Goal: Obtain resource: Obtain resource

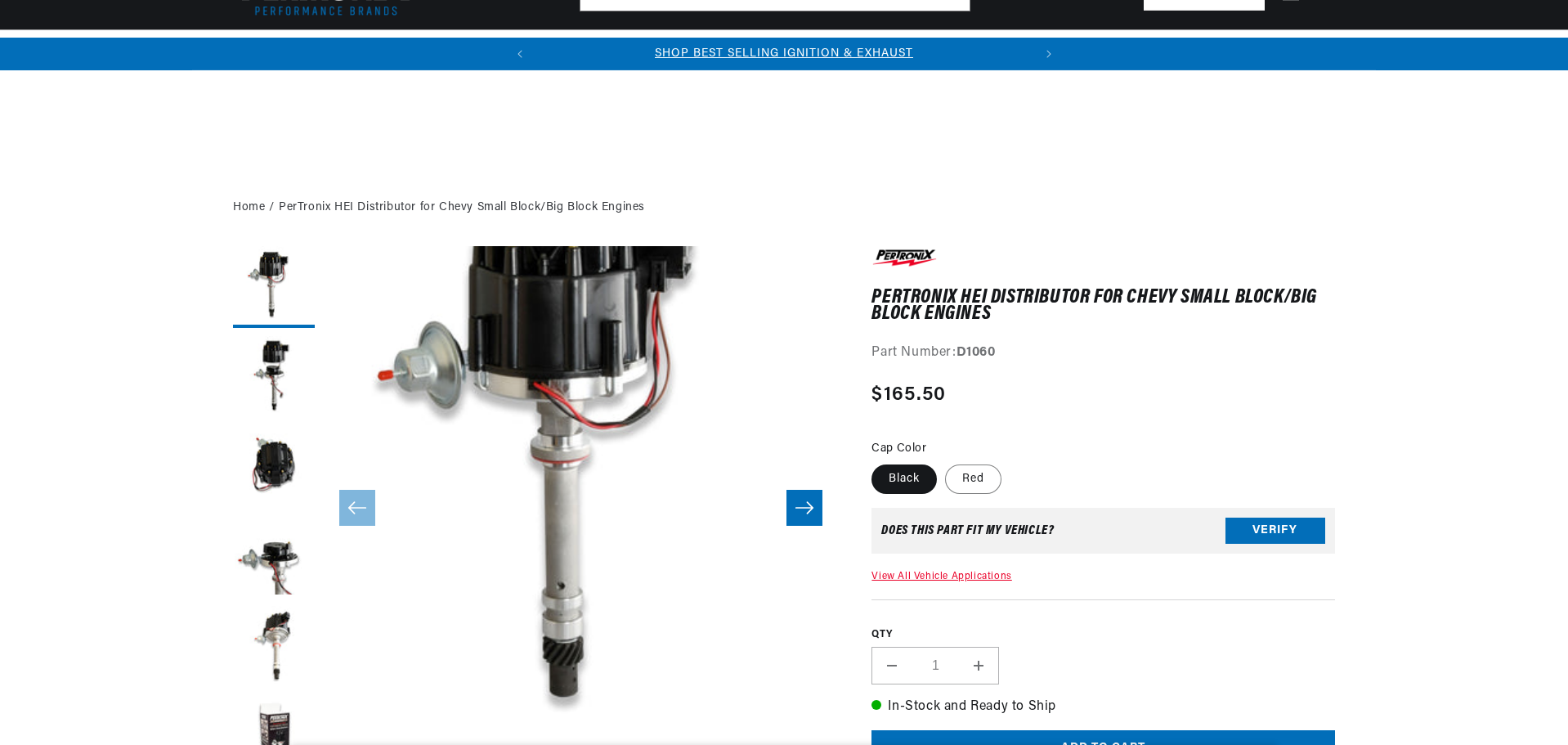
scroll to position [408, 0]
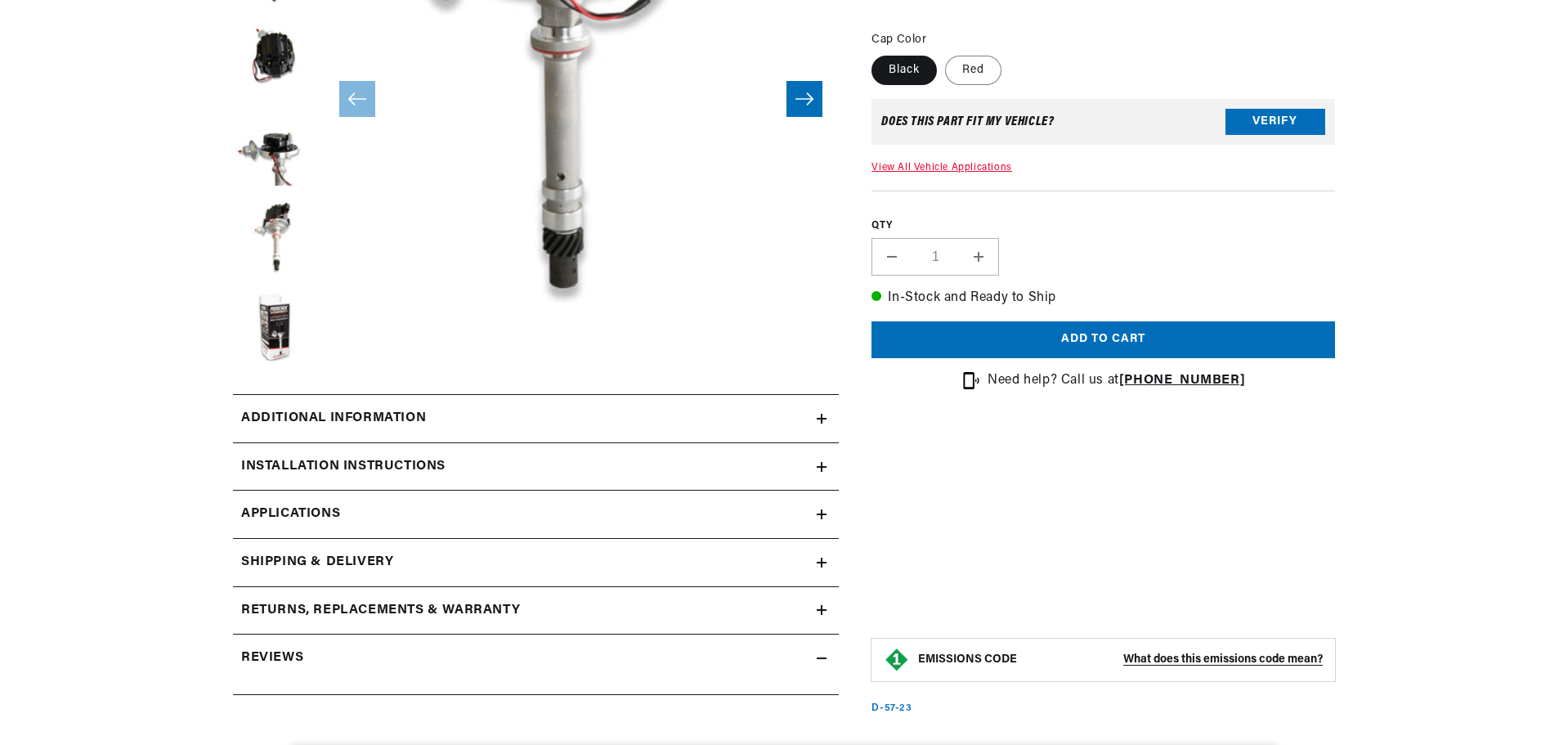
click at [825, 424] on summary "Additional information" at bounding box center [536, 418] width 606 height 47
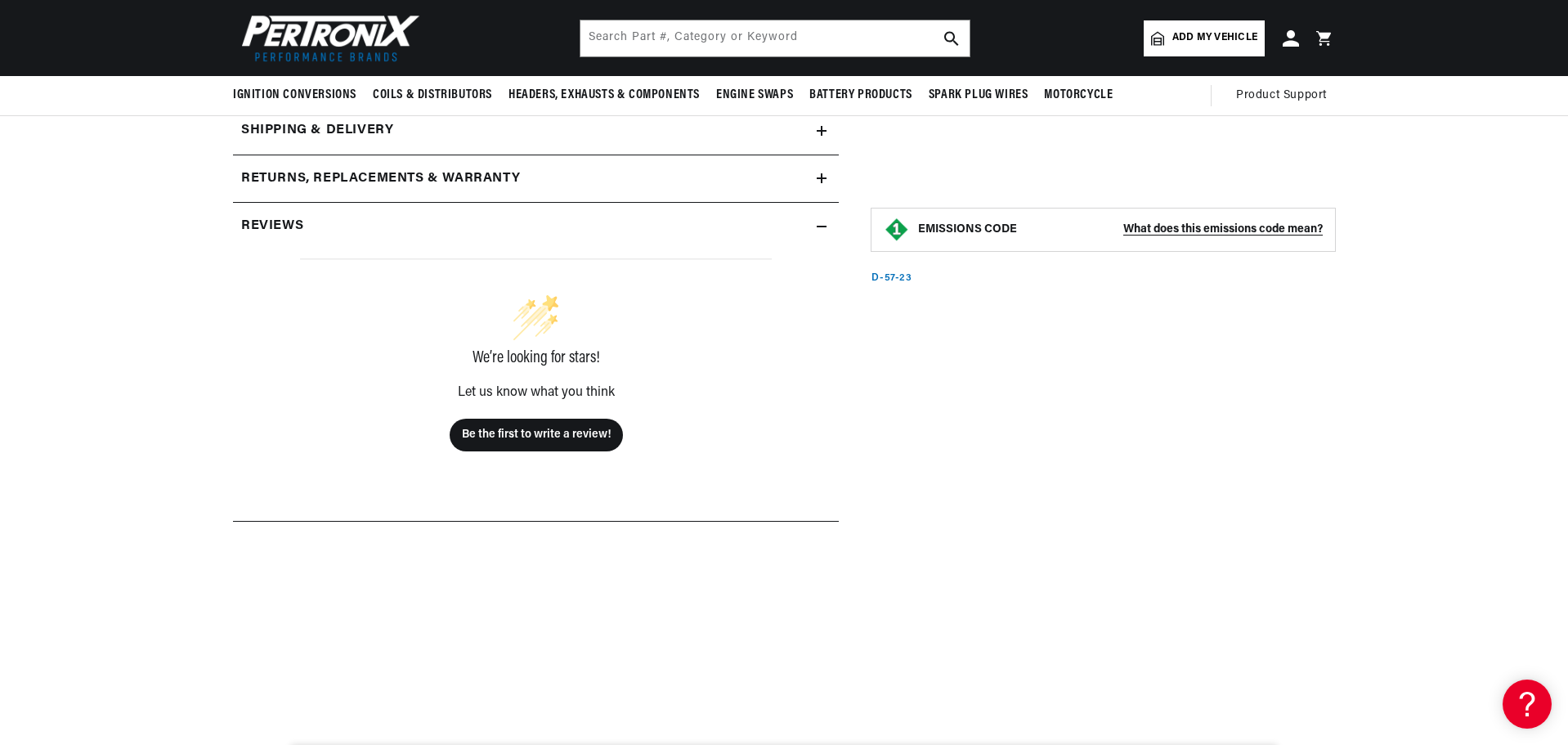
scroll to position [572, 0]
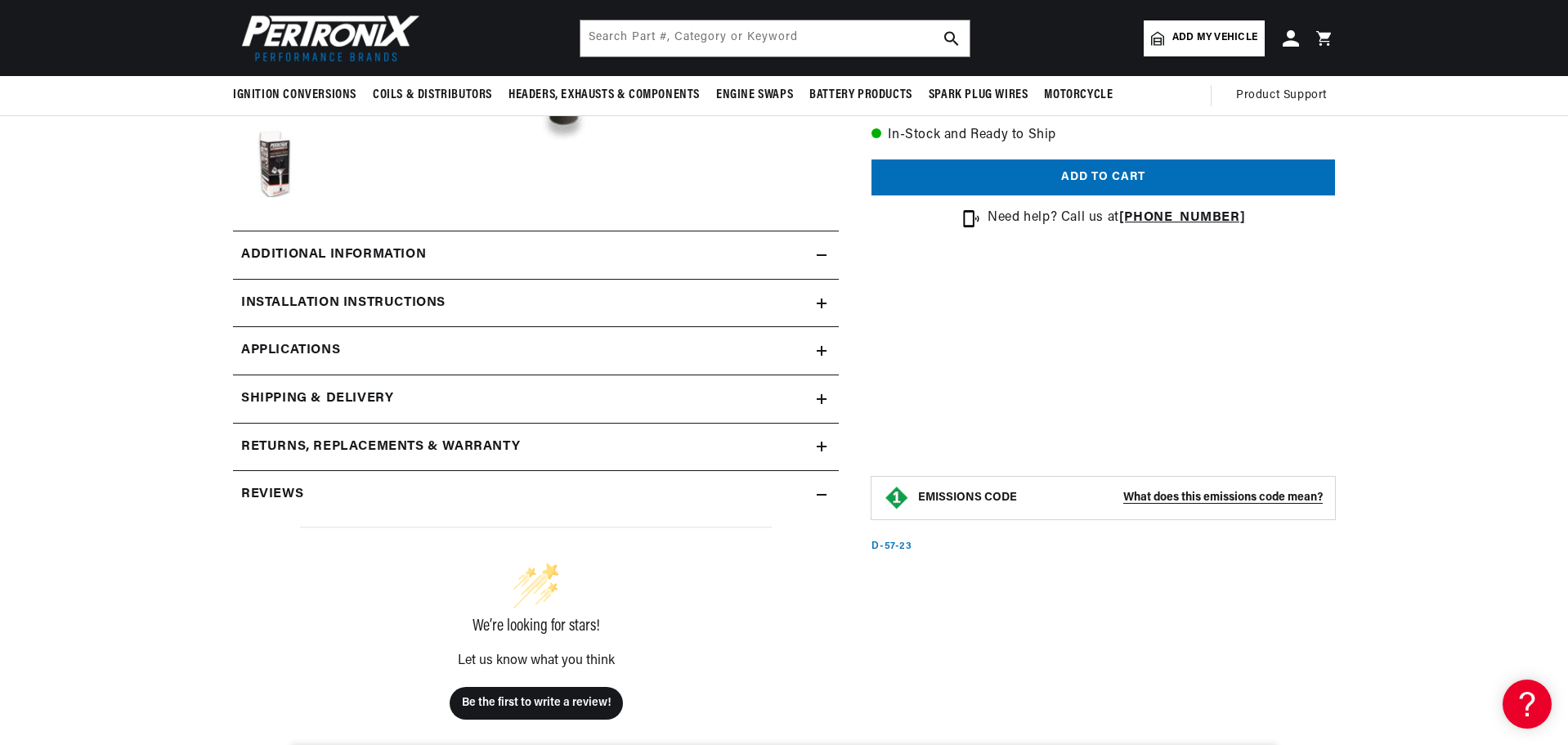
click at [389, 250] on h2 "Additional information" at bounding box center [333, 255] width 185 height 22
click at [397, 297] on h2 "Installation instructions" at bounding box center [343, 303] width 205 height 22
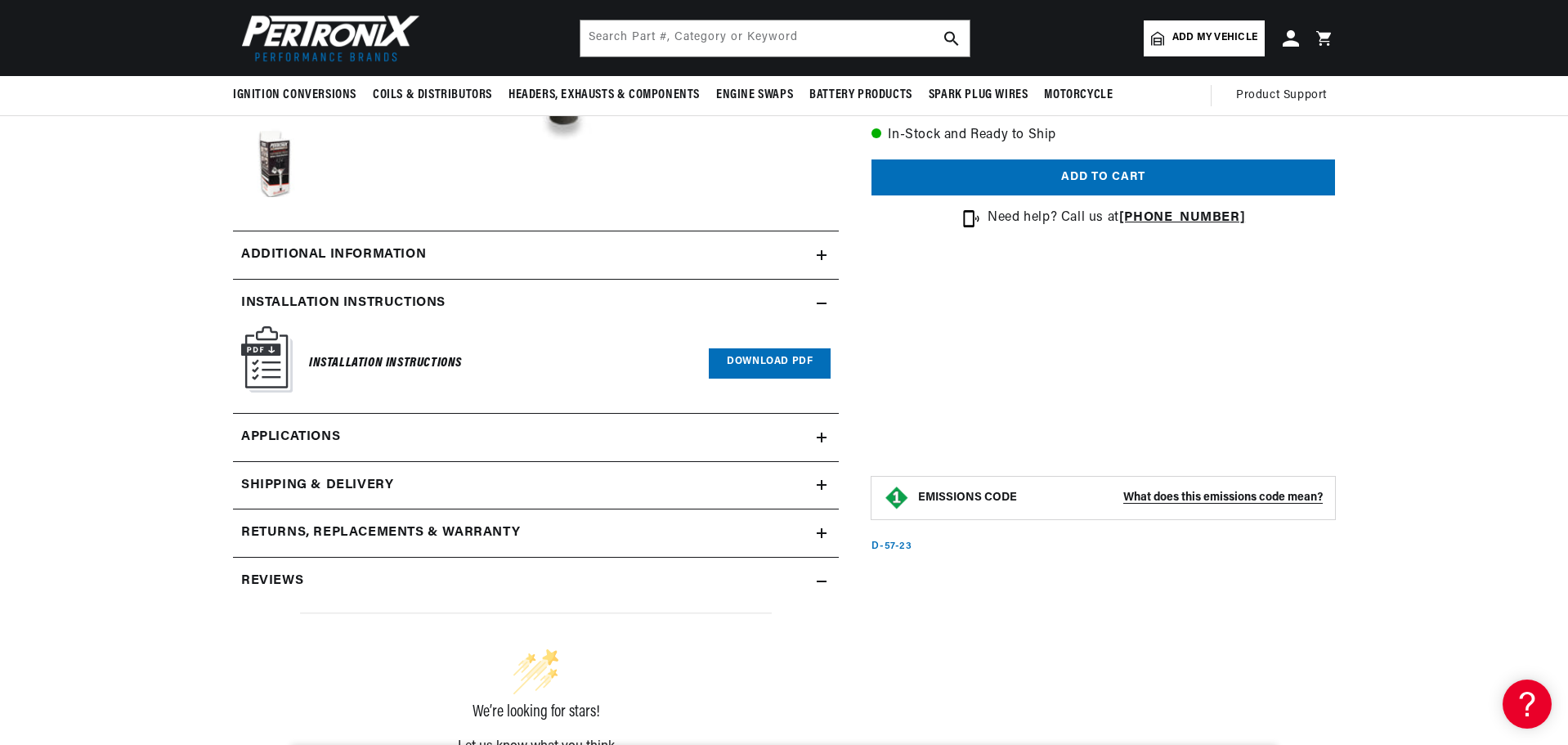
click at [394, 431] on link "Applications" at bounding box center [536, 438] width 606 height 48
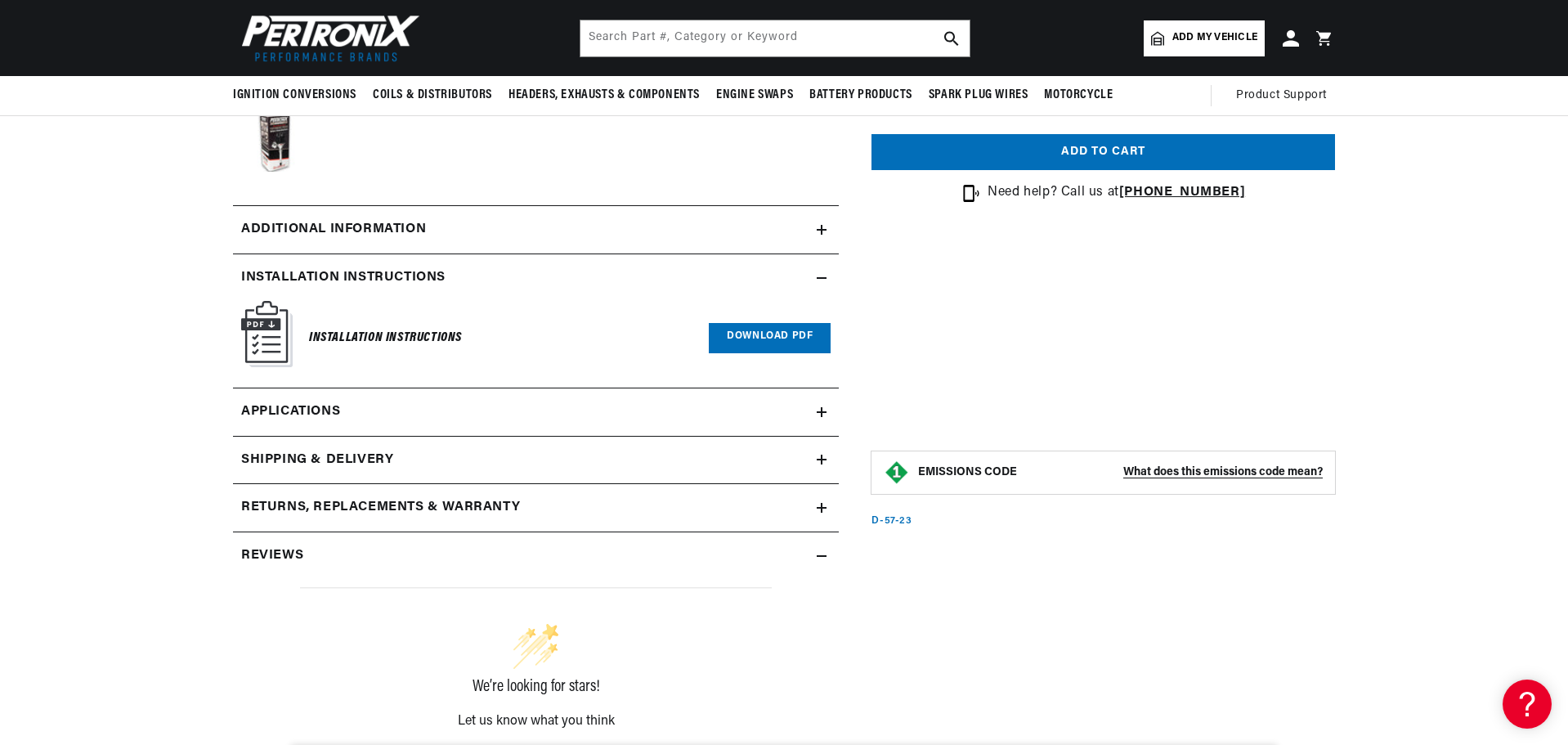
click at [731, 406] on link "Applications" at bounding box center [536, 413] width 606 height 48
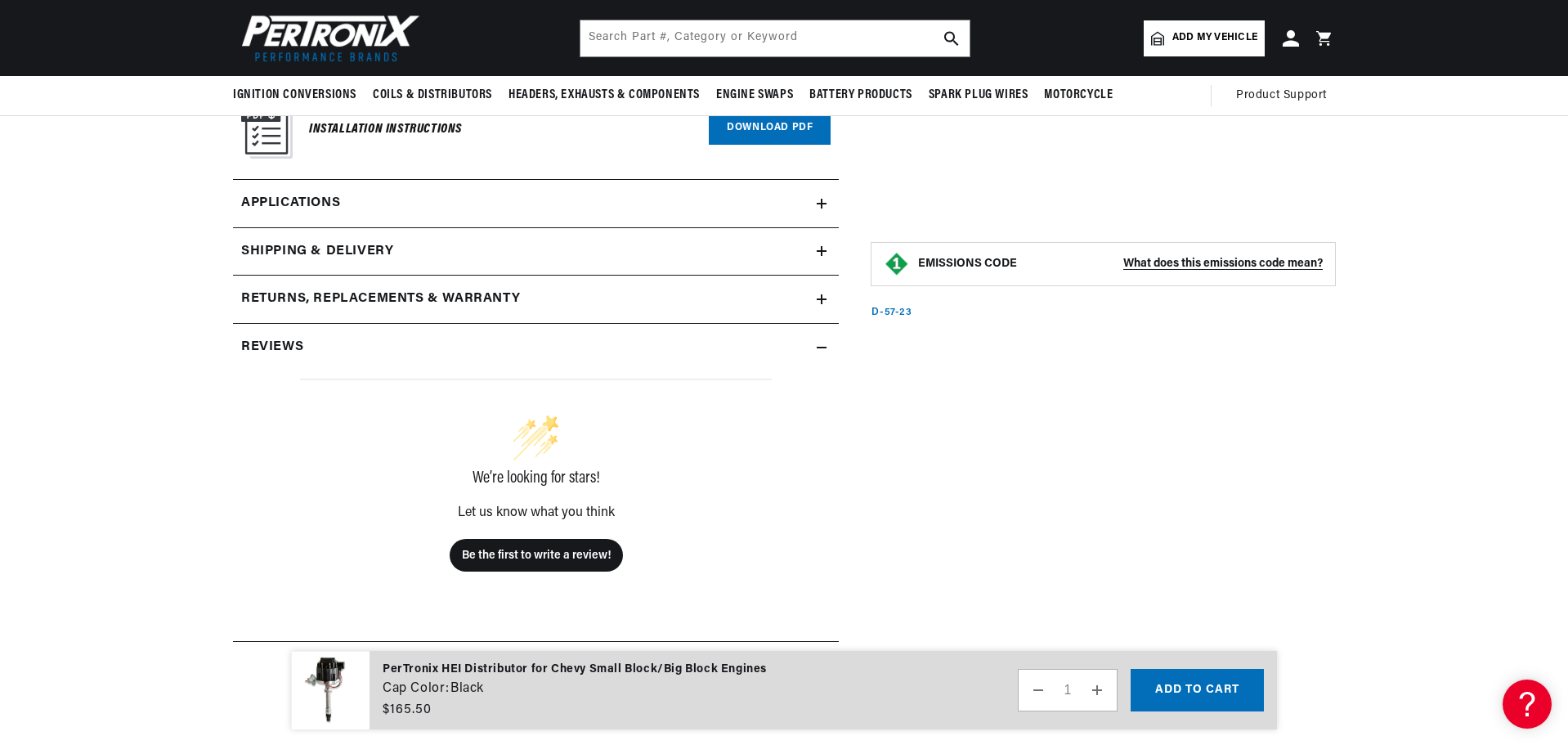
scroll to position [597, 0]
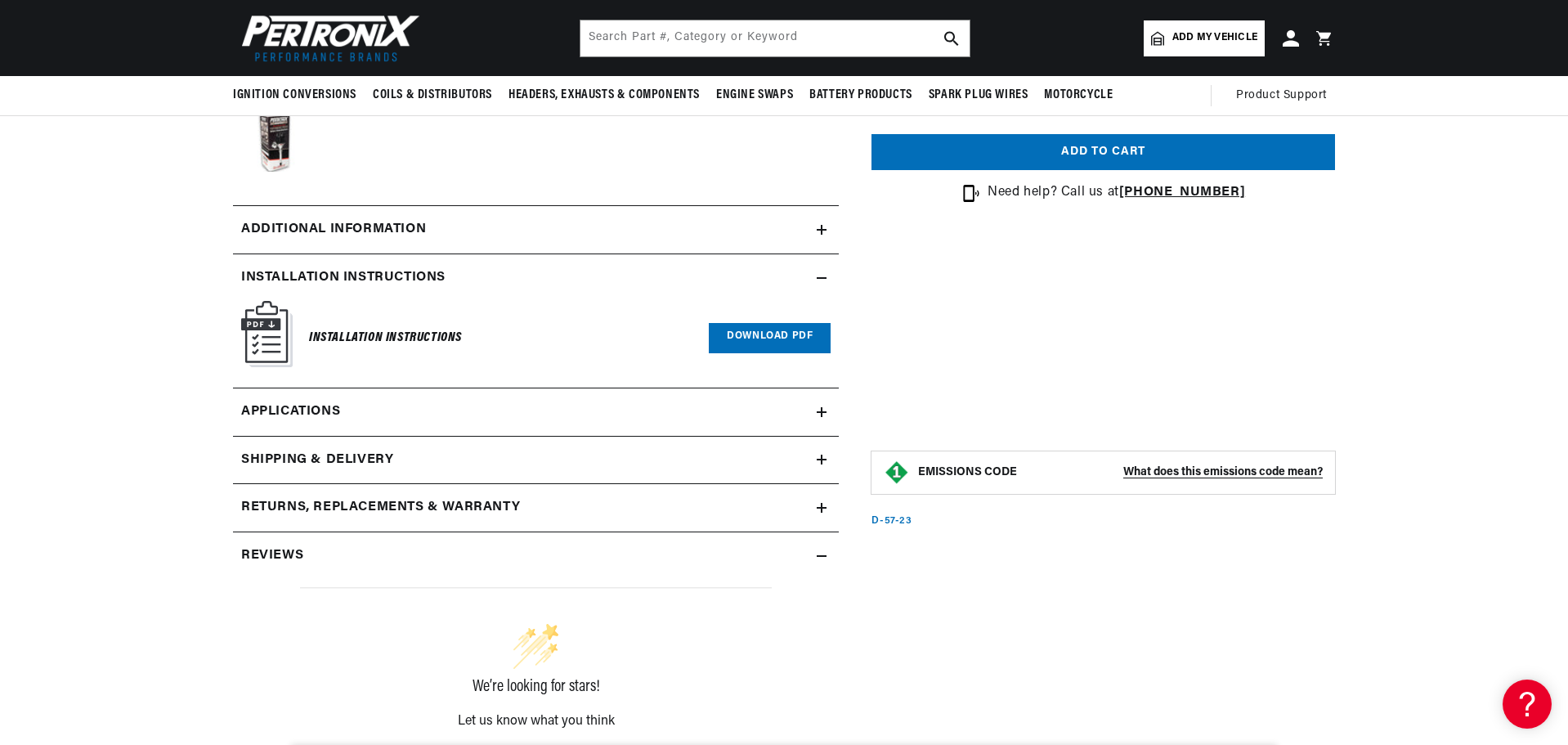
click at [746, 341] on link "Download PDF" at bounding box center [769, 338] width 122 height 30
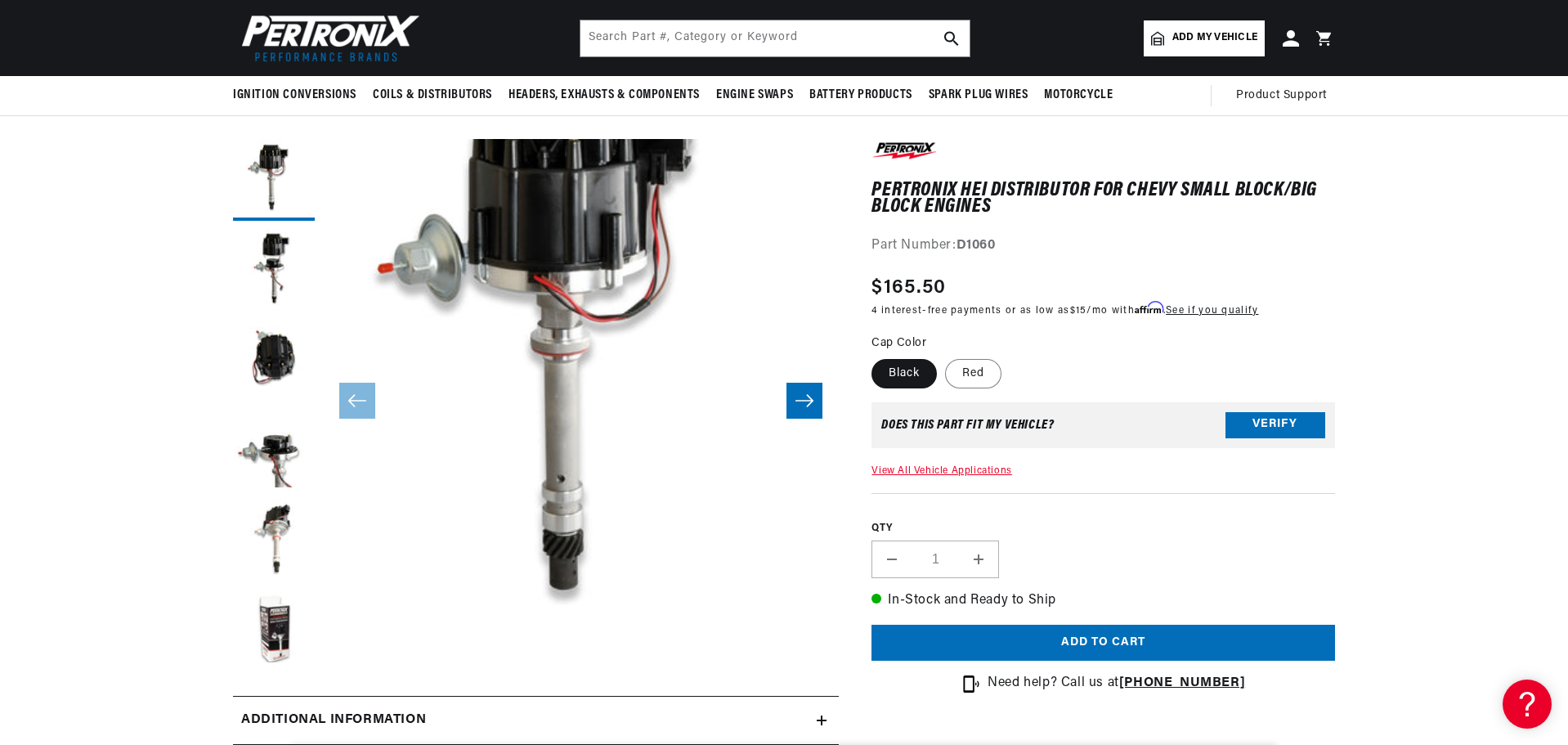
scroll to position [25, 0]
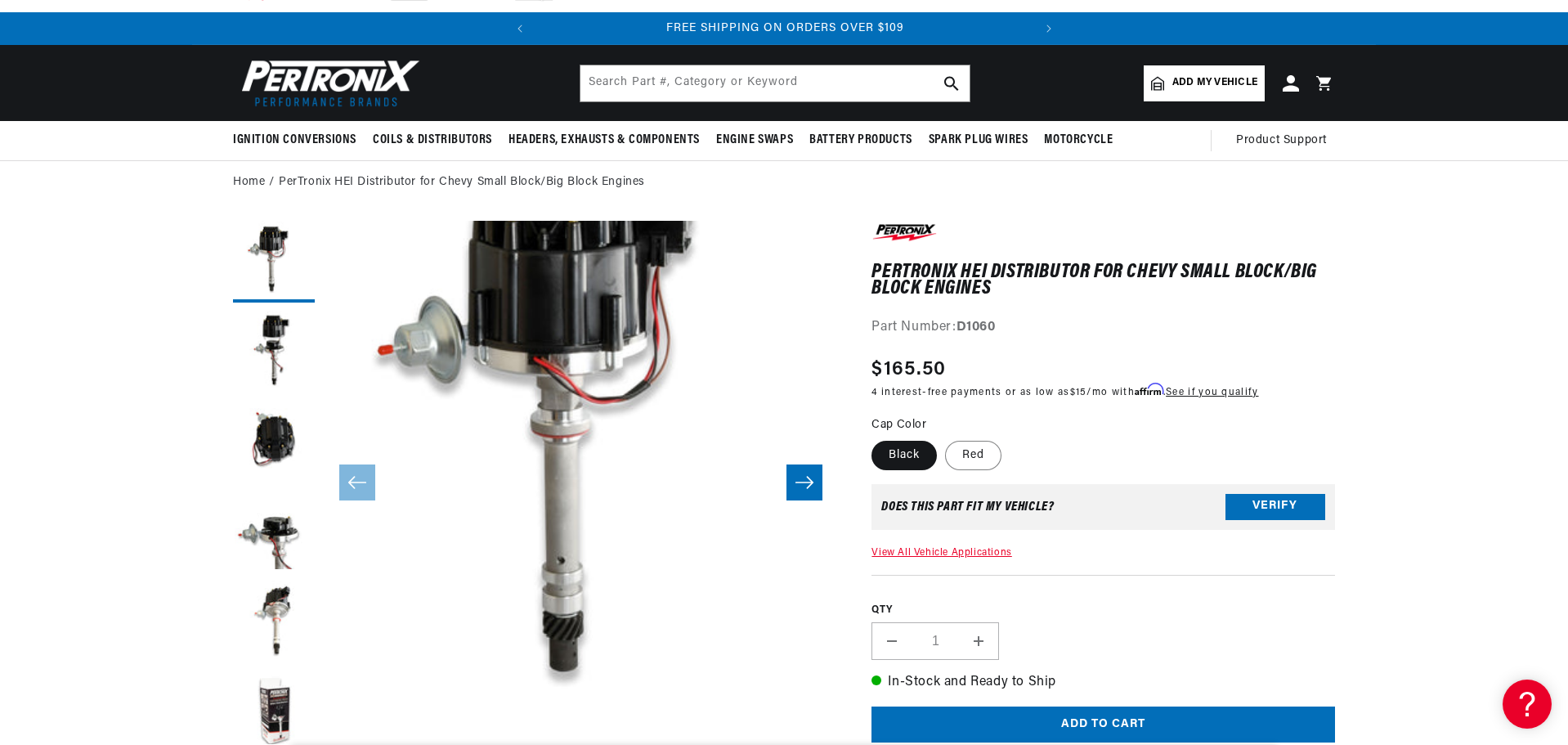
click at [798, 490] on icon "Slide right" at bounding box center [804, 482] width 20 height 16
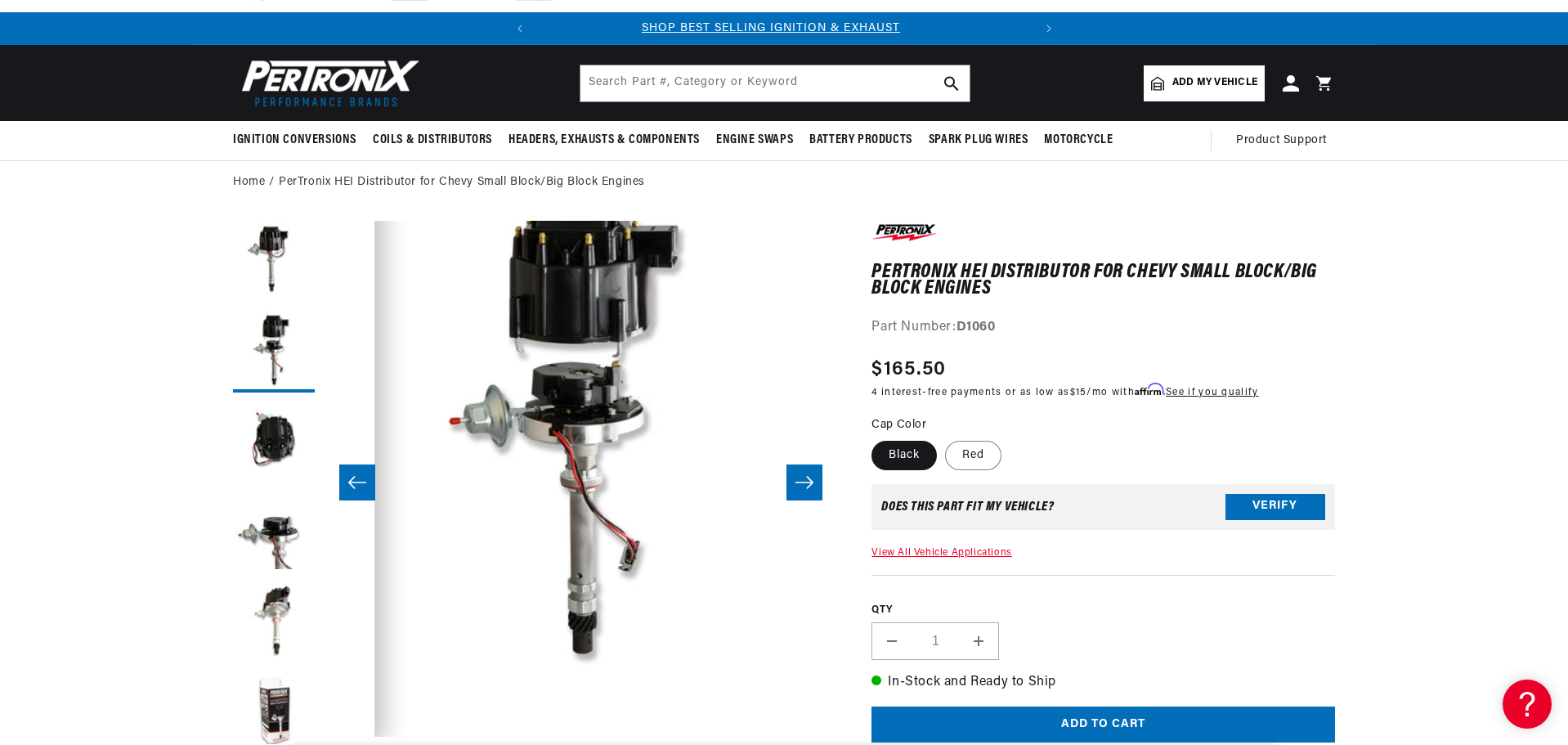
scroll to position [0, 0]
click at [798, 490] on icon "Slide right" at bounding box center [804, 482] width 20 height 16
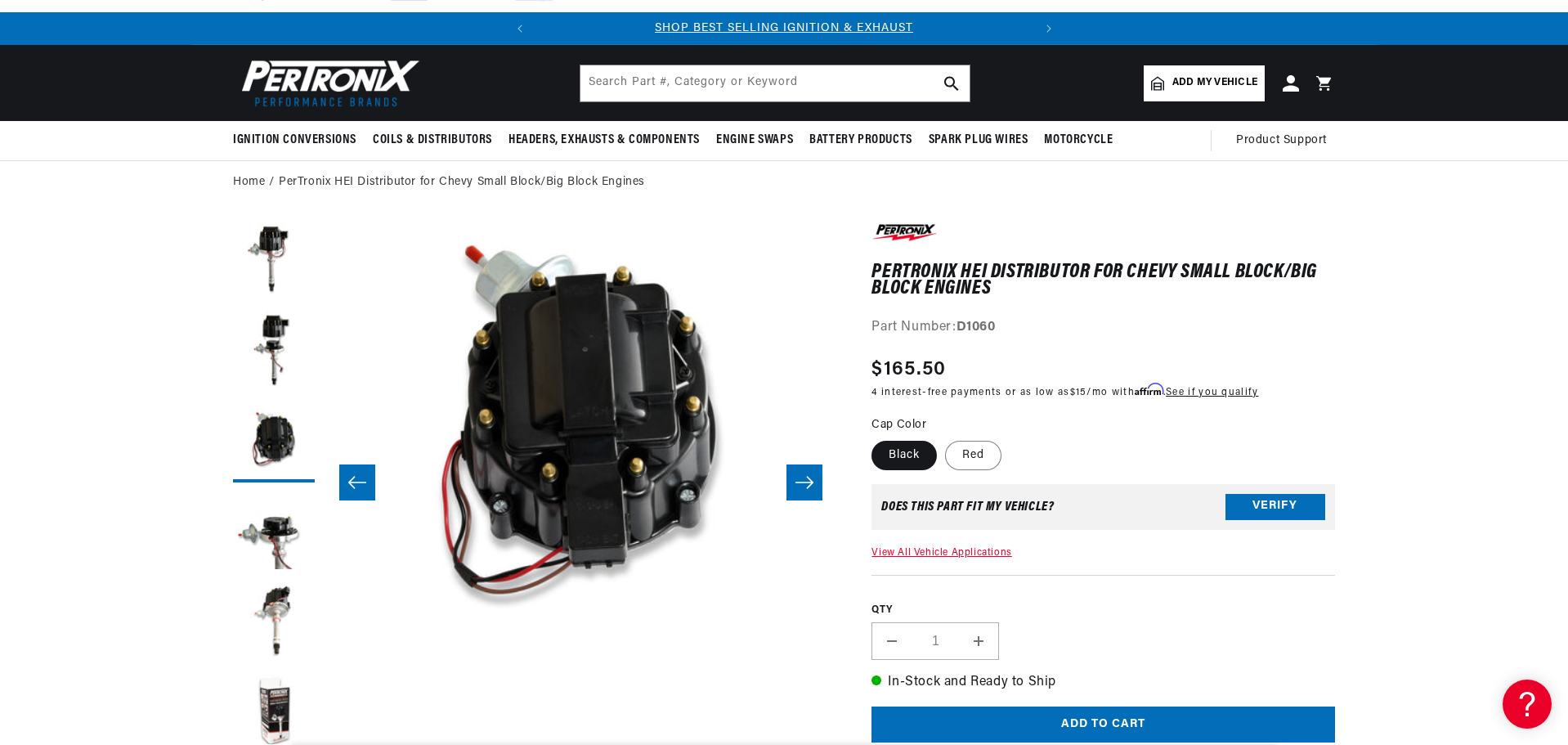
click at [798, 490] on icon "Slide right" at bounding box center [804, 482] width 20 height 16
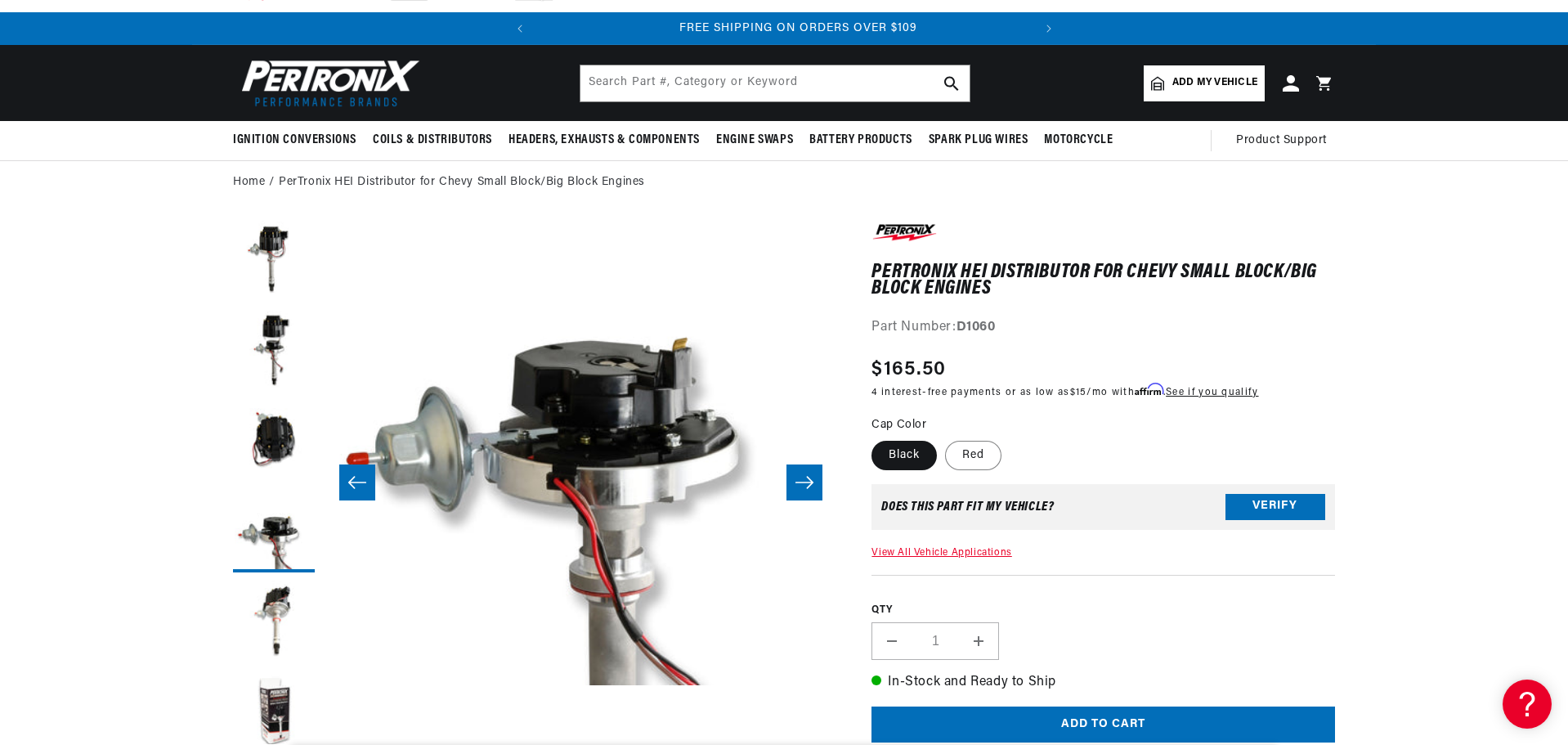
scroll to position [0, 496]
click at [800, 485] on icon "Slide right" at bounding box center [804, 482] width 20 height 16
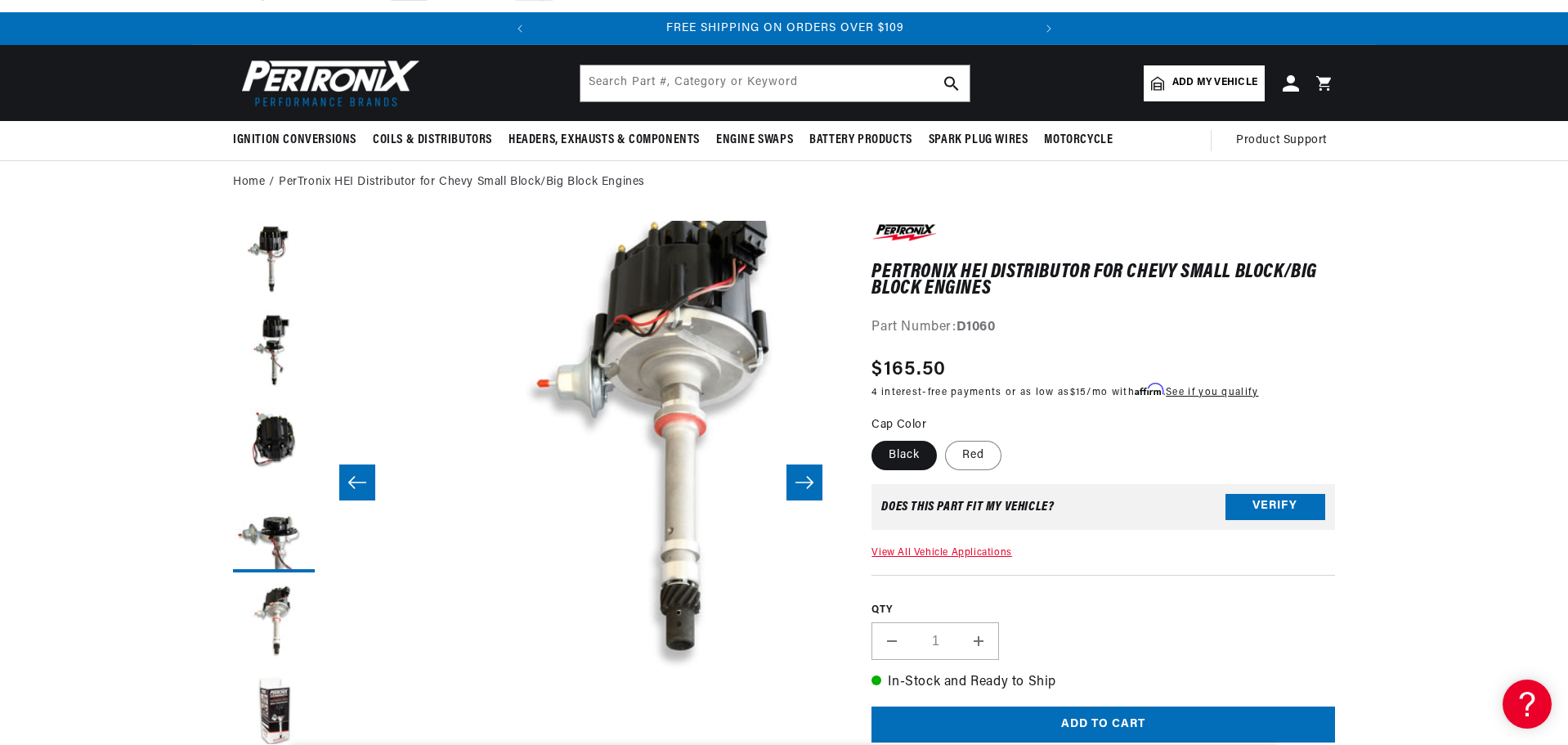
scroll to position [52, 2065]
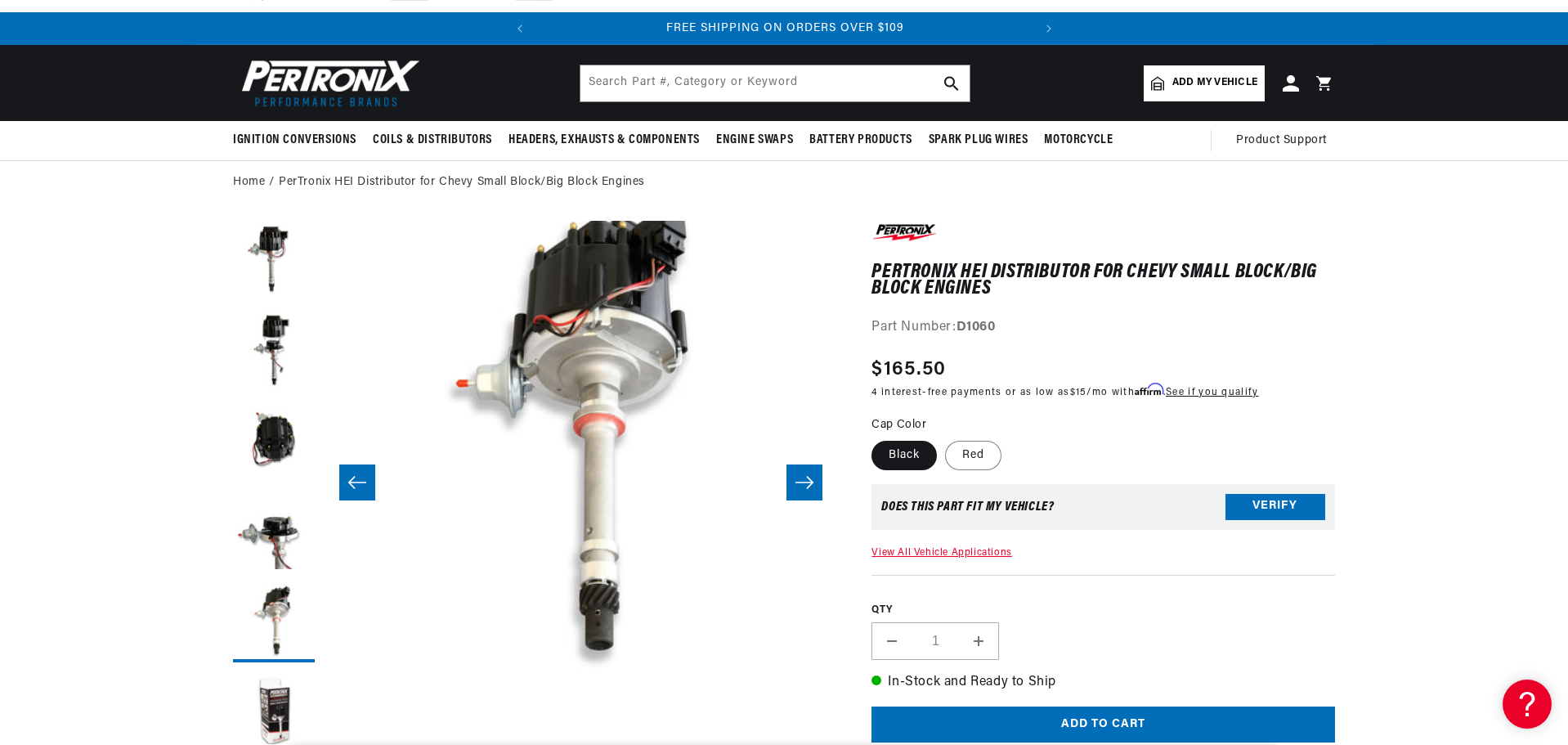
click at [800, 485] on icon "Slide right" at bounding box center [804, 482] width 20 height 16
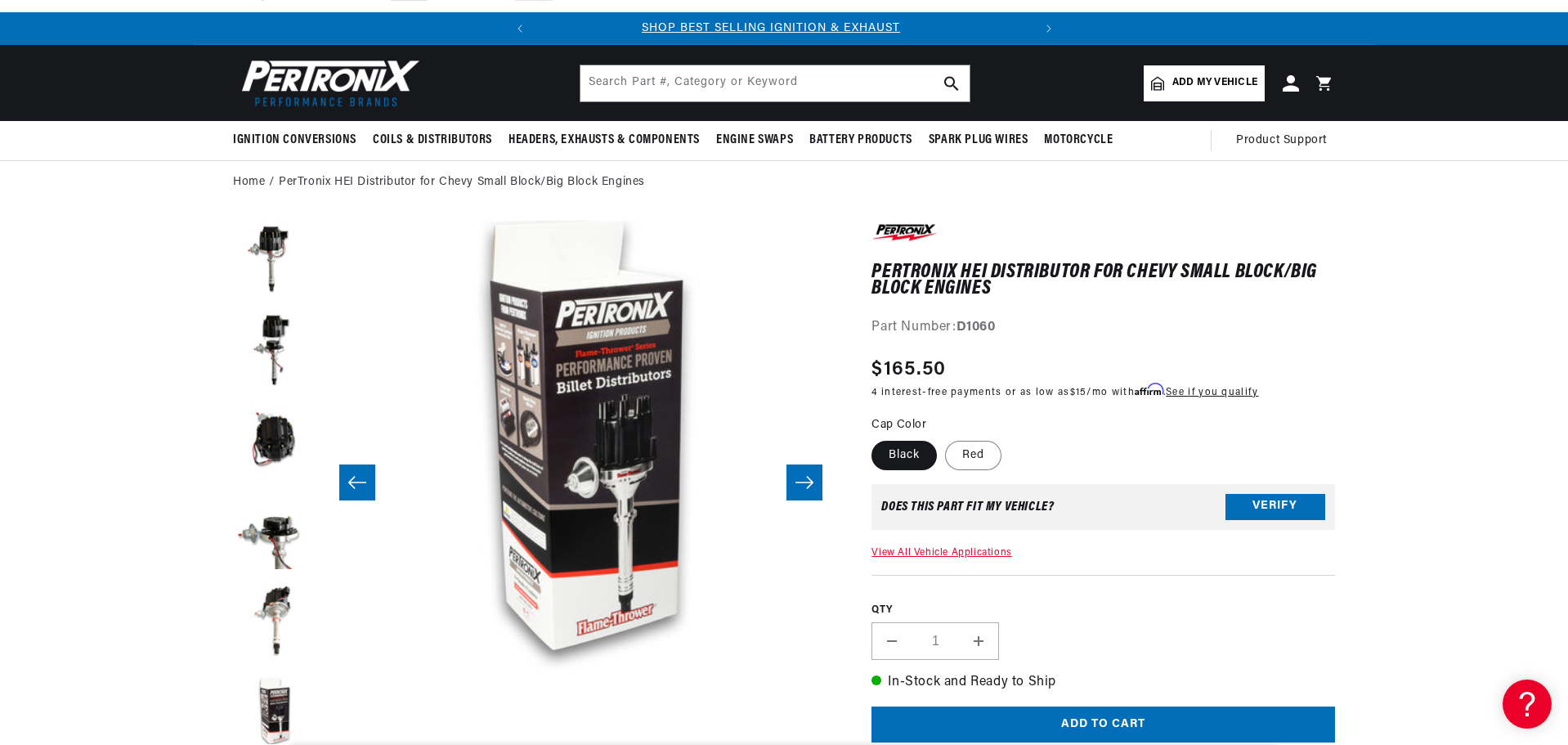
scroll to position [0, 0]
drag, startPoint x: 962, startPoint y: 325, endPoint x: 1002, endPoint y: 325, distance: 40.0
click at [1002, 325] on div "Part Number: D1060" at bounding box center [1103, 327] width 464 height 22
copy strong "D1060"
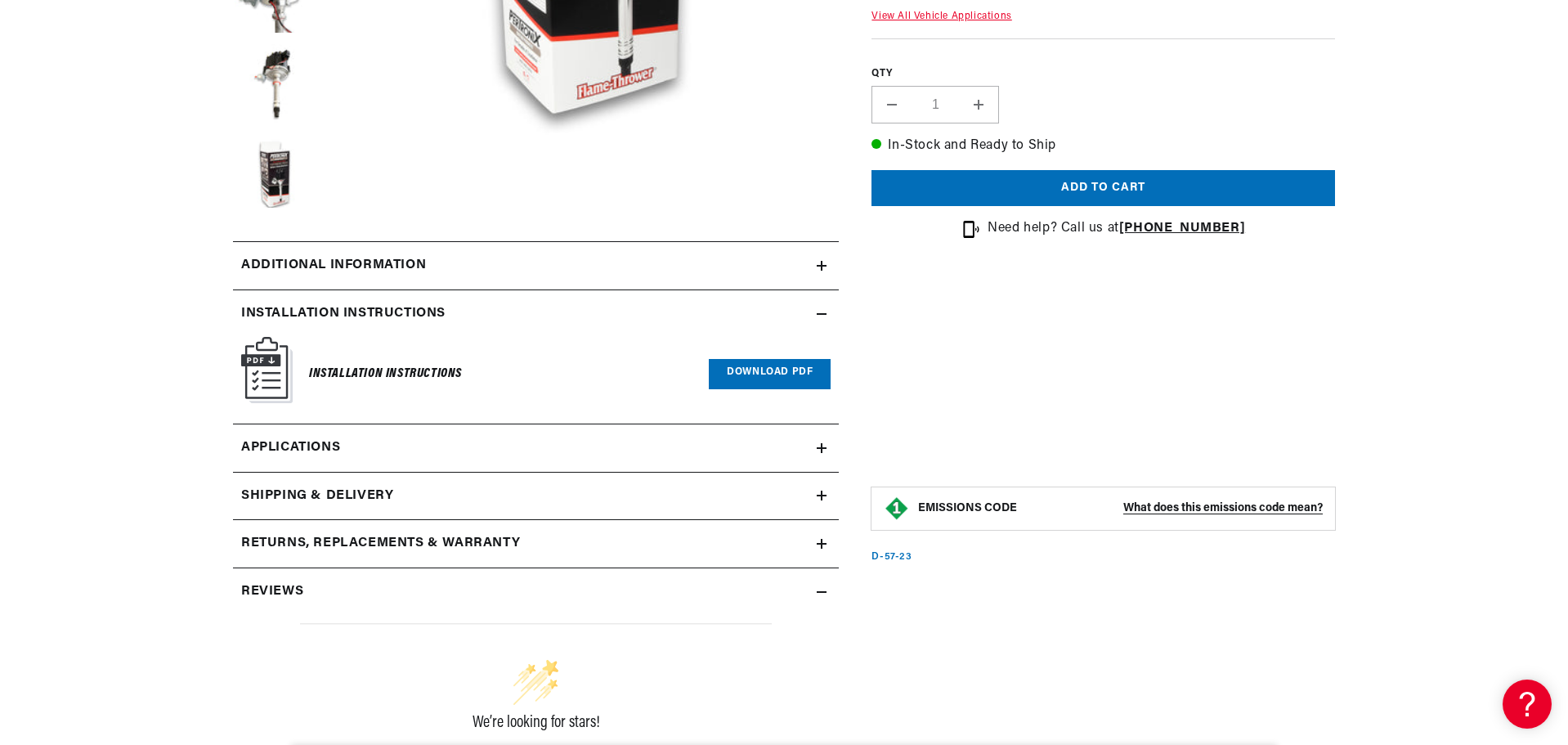
scroll to position [761, 0]
